Goal: Task Accomplishment & Management: Use online tool/utility

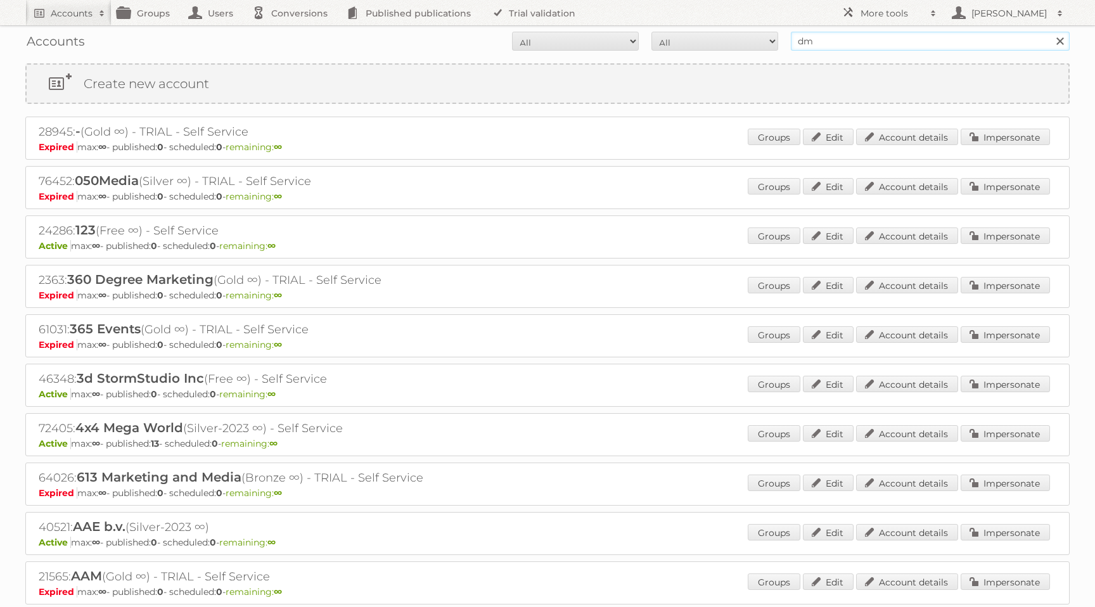
click at [831, 42] on input "dm" at bounding box center [930, 41] width 279 height 19
type input "danielus@publitas"
click at [1050, 32] on input "Search" at bounding box center [1059, 41] width 19 height 19
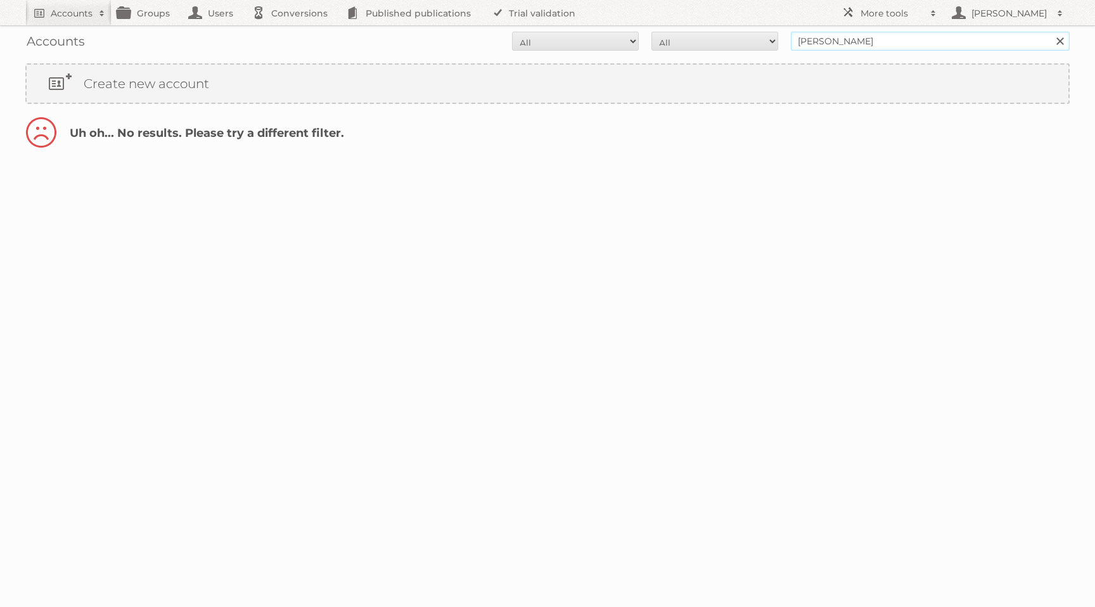
click at [892, 37] on input "[PERSON_NAME]" at bounding box center [930, 41] width 279 height 19
type input "[PERSON_NAME][EMAIL_ADDRESS][DOMAIN_NAME]"
click at [1050, 32] on input "Search" at bounding box center [1059, 41] width 19 height 19
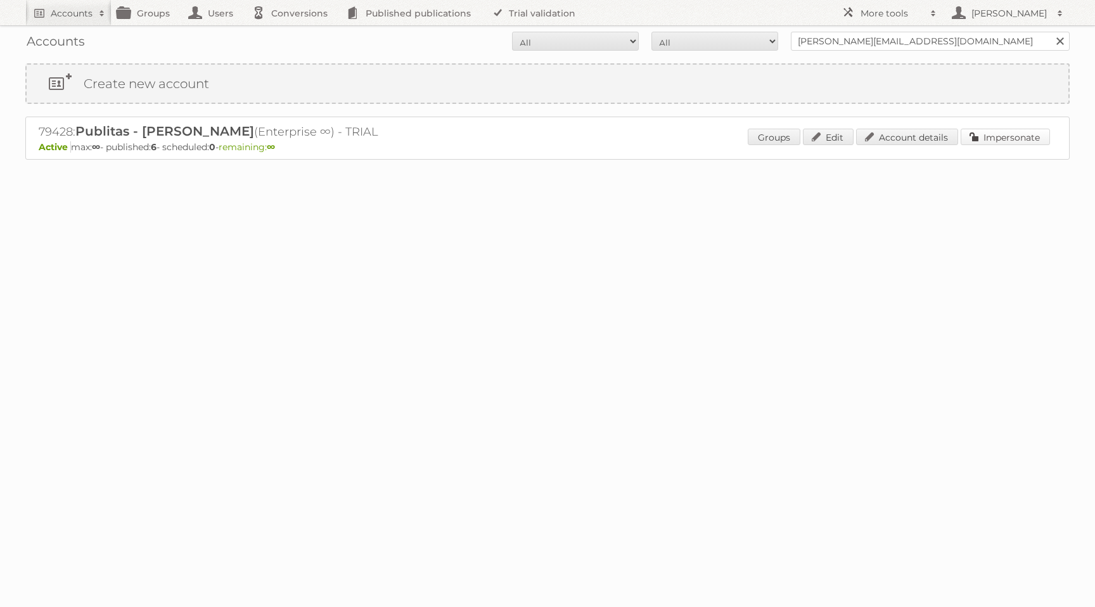
click at [1002, 144] on link "Impersonate" at bounding box center [1005, 137] width 89 height 16
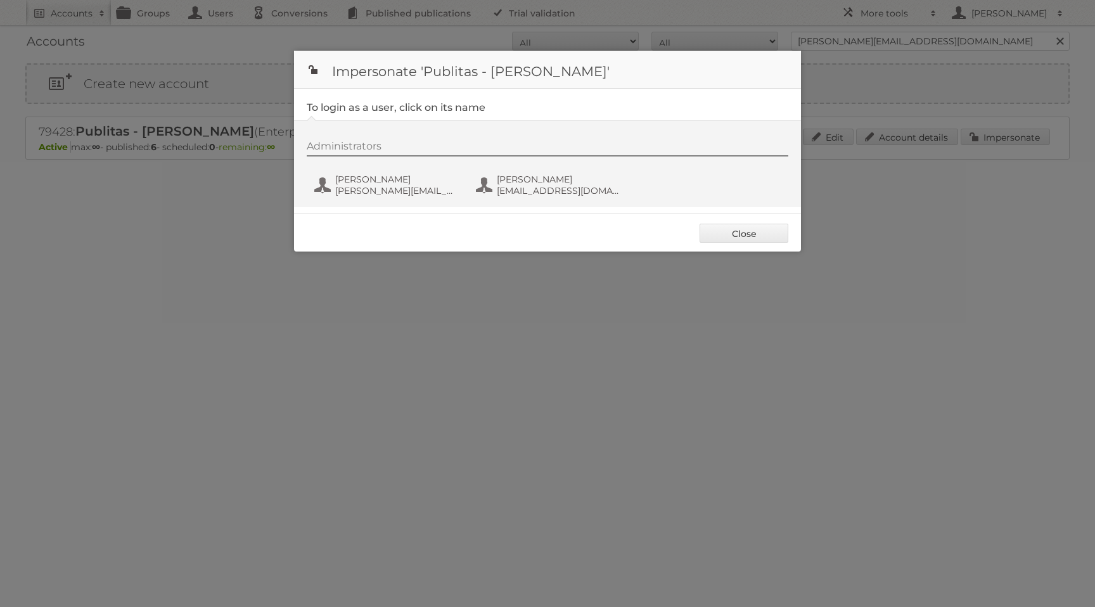
click at [402, 165] on div "Administrators Danielius Antanavicius danielius@publitas.com Danielius Antanavi…" at bounding box center [554, 170] width 494 height 61
click at [395, 181] on span "Danielius Antanavicius" at bounding box center [396, 179] width 123 height 11
